Goal: Task Accomplishment & Management: Manage account settings

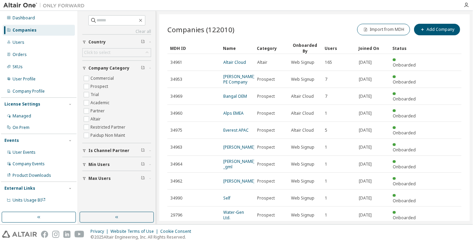
click at [54, 34] on div "Companies" at bounding box center [39, 30] width 72 height 11
click at [54, 38] on div "Users" at bounding box center [39, 42] width 72 height 11
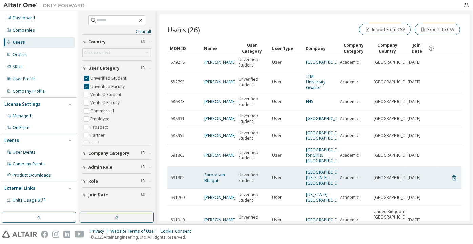
scroll to position [71, 0]
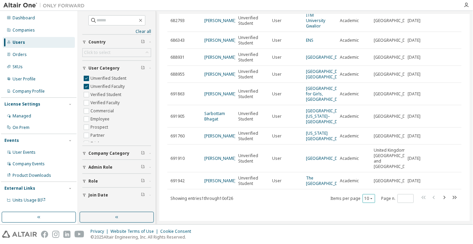
click at [364, 200] on button "10" at bounding box center [368, 198] width 9 height 5
click at [361, 191] on div "100" at bounding box center [366, 189] width 54 height 8
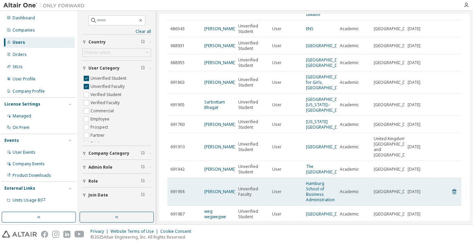
scroll to position [121, 0]
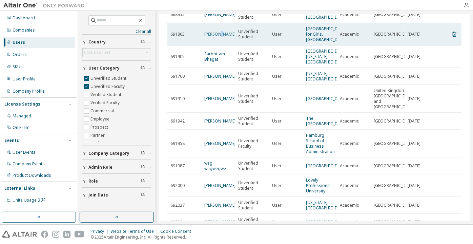
click at [220, 37] on link "Riya Dwivedi" at bounding box center [220, 34] width 32 height 6
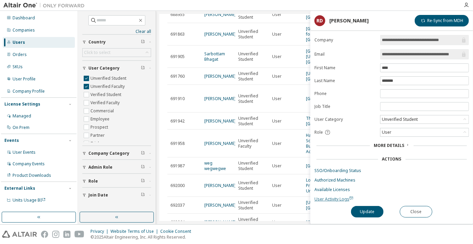
click at [340, 196] on span "User Activity Logs" at bounding box center [333, 199] width 39 height 6
click at [395, 117] on div "Unverified Student" at bounding box center [400, 119] width 38 height 7
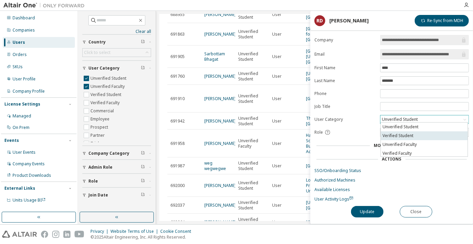
click at [415, 134] on li "Verified Student" at bounding box center [424, 135] width 87 height 9
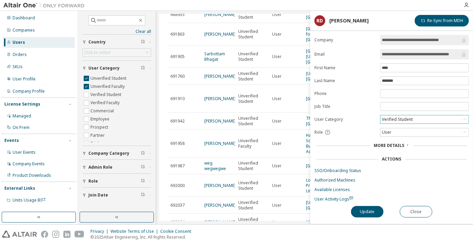
click at [359, 216] on div "**********" at bounding box center [391, 129] width 163 height 189
click at [359, 212] on button "Update" at bounding box center [367, 212] width 33 height 12
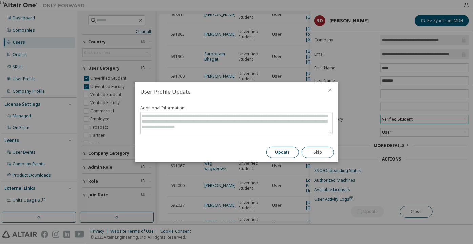
click at [280, 153] on button "Update" at bounding box center [282, 152] width 33 height 12
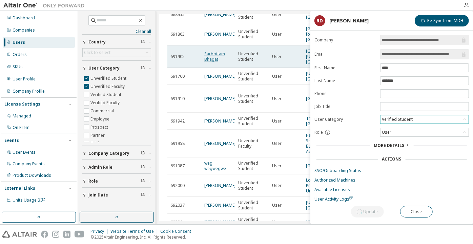
click at [215, 60] on link "Sarbottam Bhagat" at bounding box center [214, 56] width 21 height 11
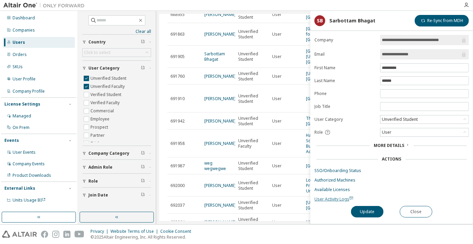
click at [330, 197] on span "User Activity Logs" at bounding box center [333, 199] width 39 height 6
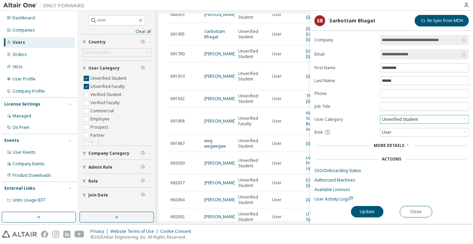
click at [394, 120] on div "Unverified Student" at bounding box center [400, 119] width 38 height 7
click at [404, 156] on div "Actions" at bounding box center [392, 158] width 150 height 5
click at [395, 129] on div "User" at bounding box center [425, 132] width 88 height 8
click at [393, 120] on div "Unverified Student" at bounding box center [400, 119] width 38 height 7
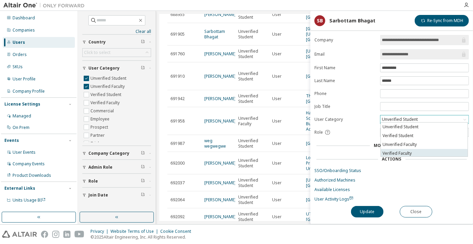
click at [402, 150] on li "Verified Faculty" at bounding box center [424, 153] width 87 height 9
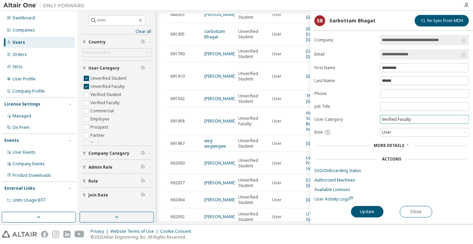
click at [386, 56] on input "**********" at bounding box center [421, 54] width 79 height 7
click at [386, 57] on input "**********" at bounding box center [421, 54] width 79 height 7
click at [386, 56] on input "**********" at bounding box center [421, 54] width 79 height 7
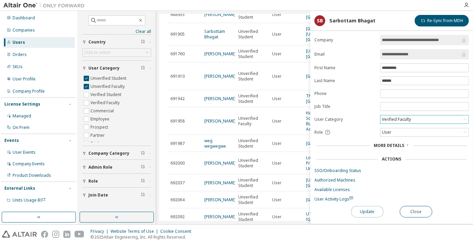
click at [377, 214] on button "Update" at bounding box center [367, 212] width 33 height 12
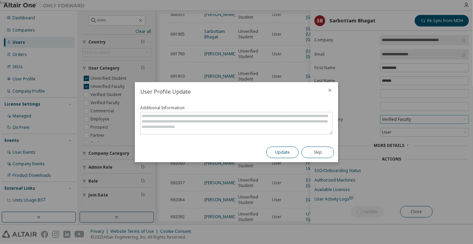
click at [285, 148] on button "Update" at bounding box center [282, 152] width 33 height 12
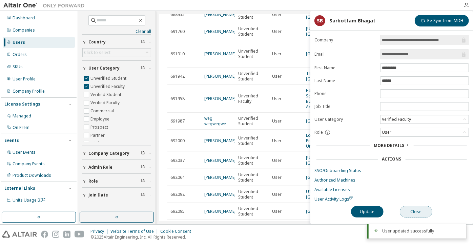
click at [417, 212] on button "Close" at bounding box center [416, 212] width 33 height 12
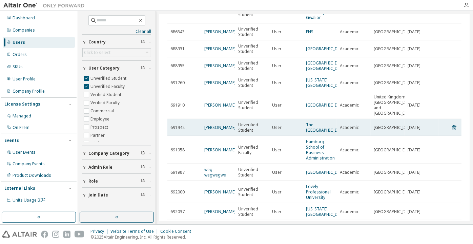
scroll to position [60, 0]
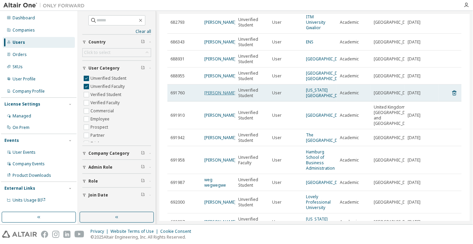
click at [216, 96] on link "Deepika Bhasin" at bounding box center [220, 93] width 32 height 6
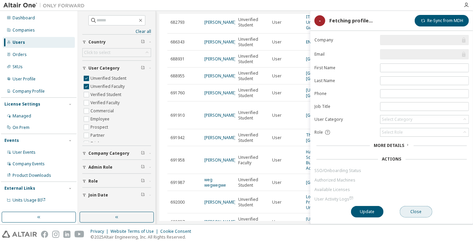
click at [403, 212] on button "Close" at bounding box center [416, 212] width 33 height 12
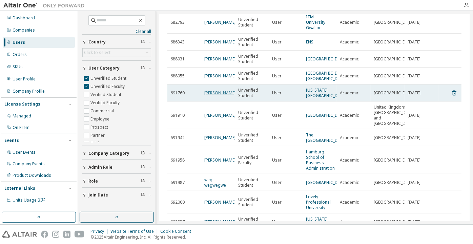
click at [214, 96] on link "Deepika Bhasin" at bounding box center [220, 93] width 32 height 6
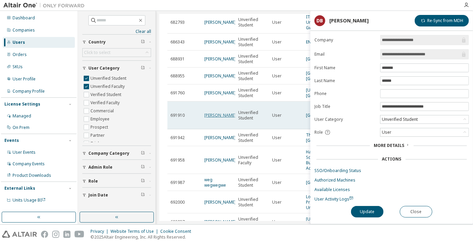
click at [210, 118] on link "[PERSON_NAME]" at bounding box center [220, 115] width 32 height 6
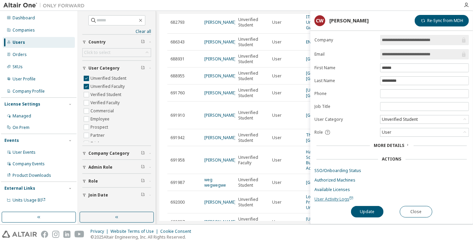
click at [324, 199] on span "User Activity Logs" at bounding box center [333, 199] width 39 height 6
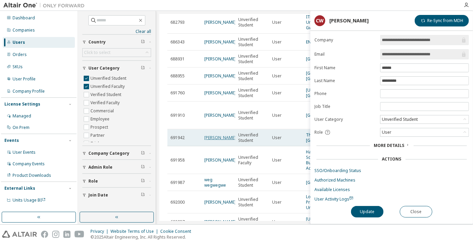
click at [218, 140] on link "ghulam murtaza" at bounding box center [220, 138] width 32 height 6
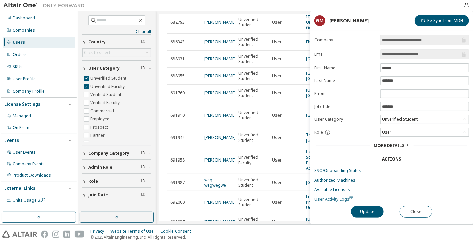
click at [327, 198] on span "User Activity Logs" at bounding box center [333, 199] width 39 height 6
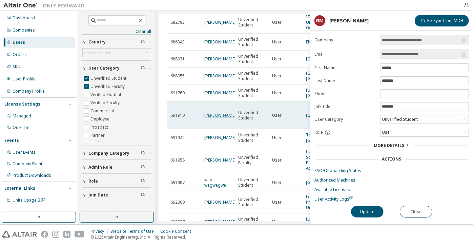
click at [217, 118] on link "[PERSON_NAME]" at bounding box center [220, 115] width 32 height 6
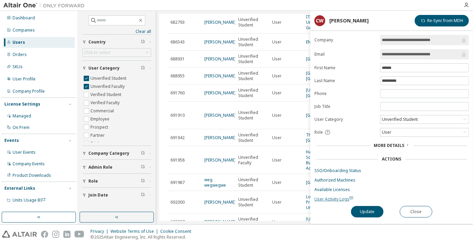
click at [326, 196] on span "User Activity Logs" at bounding box center [333, 199] width 39 height 6
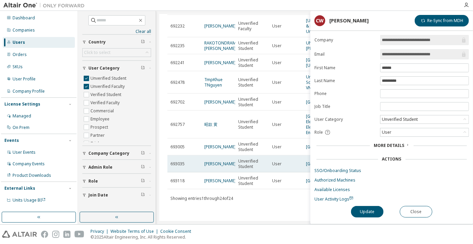
scroll to position [385, 0]
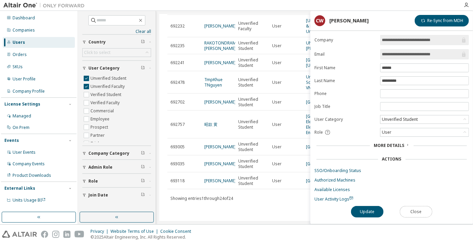
click at [424, 206] on button "Close" at bounding box center [416, 212] width 33 height 12
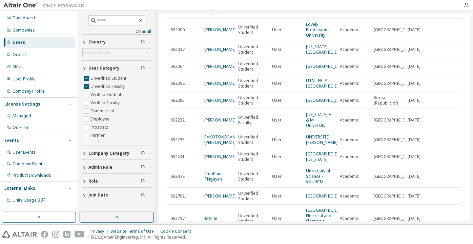
scroll to position [230, 0]
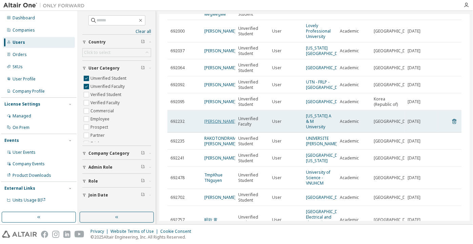
click at [210, 124] on link "Miguel Gonzales Jr" at bounding box center [220, 121] width 32 height 6
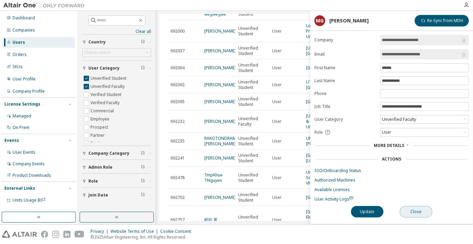
click at [415, 207] on button "Close" at bounding box center [416, 212] width 33 height 12
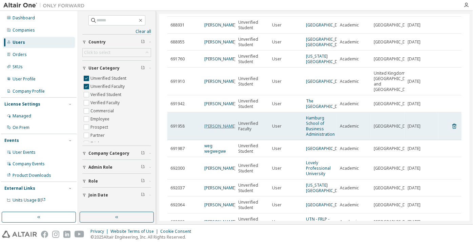
scroll to position [107, 0]
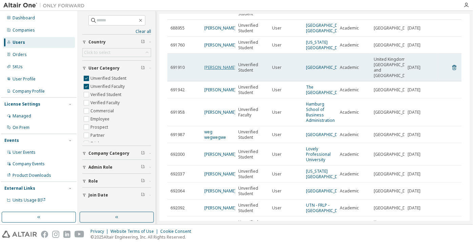
click at [209, 70] on link "[PERSON_NAME]" at bounding box center [220, 67] width 32 height 6
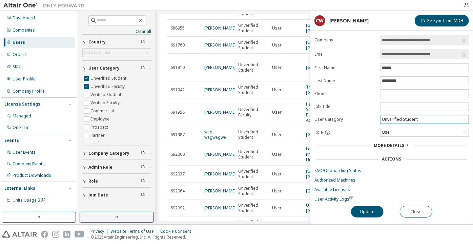
click at [397, 117] on div "Unverified Student" at bounding box center [400, 119] width 38 height 7
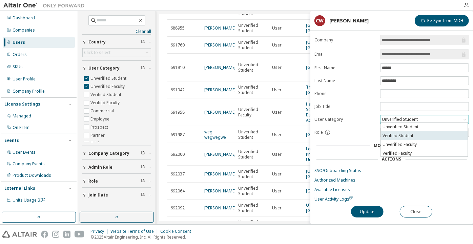
click at [404, 131] on li "Verified Student" at bounding box center [424, 135] width 87 height 9
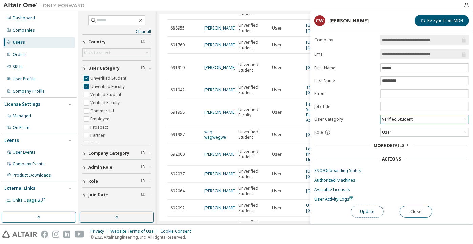
click at [371, 207] on button "Update" at bounding box center [367, 212] width 33 height 12
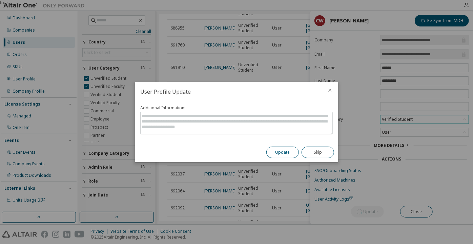
click at [280, 157] on button "Update" at bounding box center [282, 152] width 33 height 12
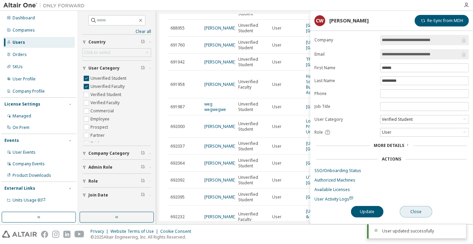
click at [418, 212] on button "Close" at bounding box center [416, 212] width 33 height 12
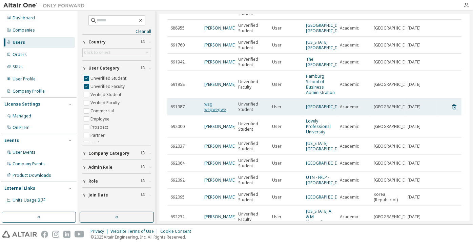
click at [209, 112] on link "weg wegwegwe" at bounding box center [215, 106] width 22 height 11
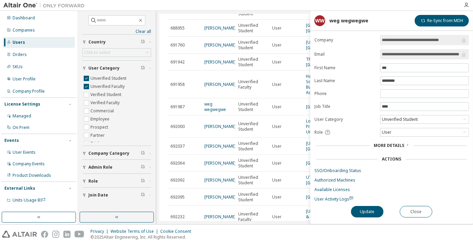
scroll to position [0, 21]
drag, startPoint x: 430, startPoint y: 54, endPoint x: 464, endPoint y: 54, distance: 33.9
click at [464, 54] on span "**********" at bounding box center [424, 54] width 89 height 10
click at [425, 206] on button "Close" at bounding box center [416, 212] width 33 height 12
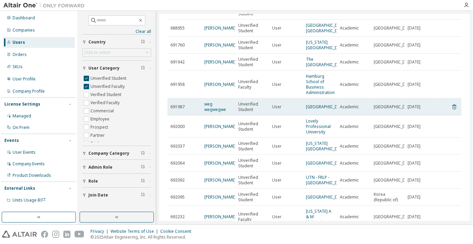
click at [454, 111] on icon at bounding box center [454, 107] width 6 height 8
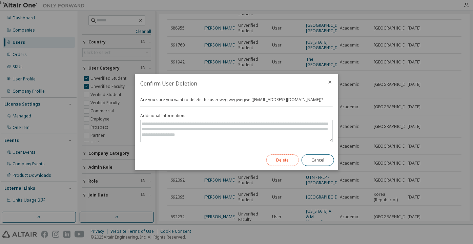
click at [274, 158] on button "Delete" at bounding box center [282, 160] width 33 height 12
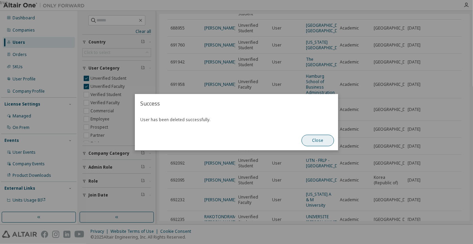
click at [308, 142] on button "Close" at bounding box center [318, 141] width 33 height 12
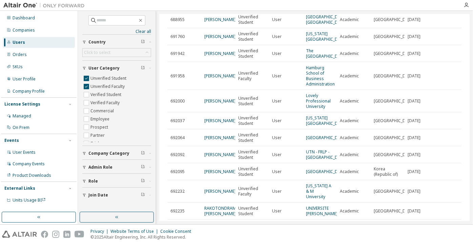
scroll to position [46, 0]
